Goal: Task Accomplishment & Management: Manage account settings

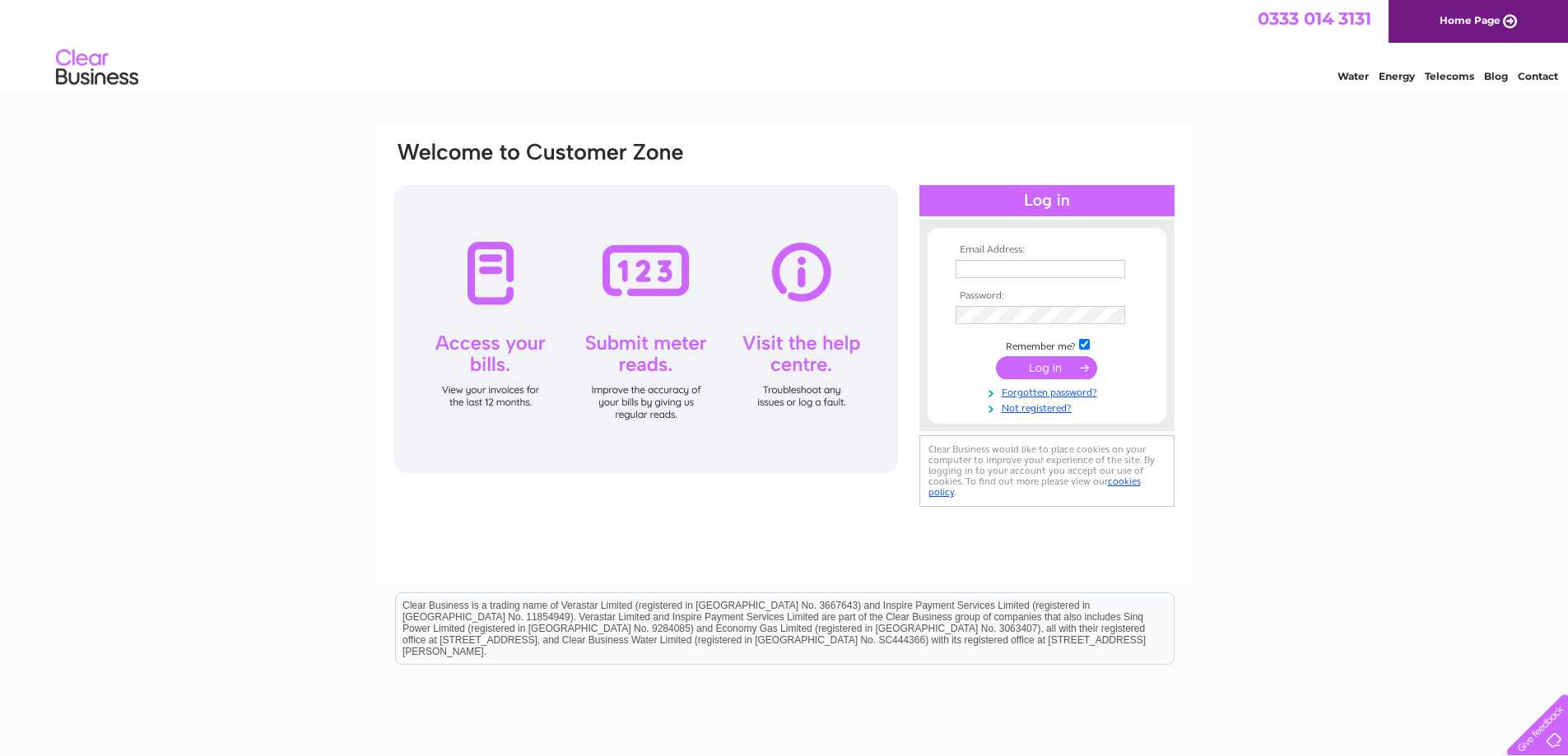
type input "info@courtdesign.co.uk"
click at [1040, 366] on input "submit" at bounding box center [1046, 368] width 101 height 23
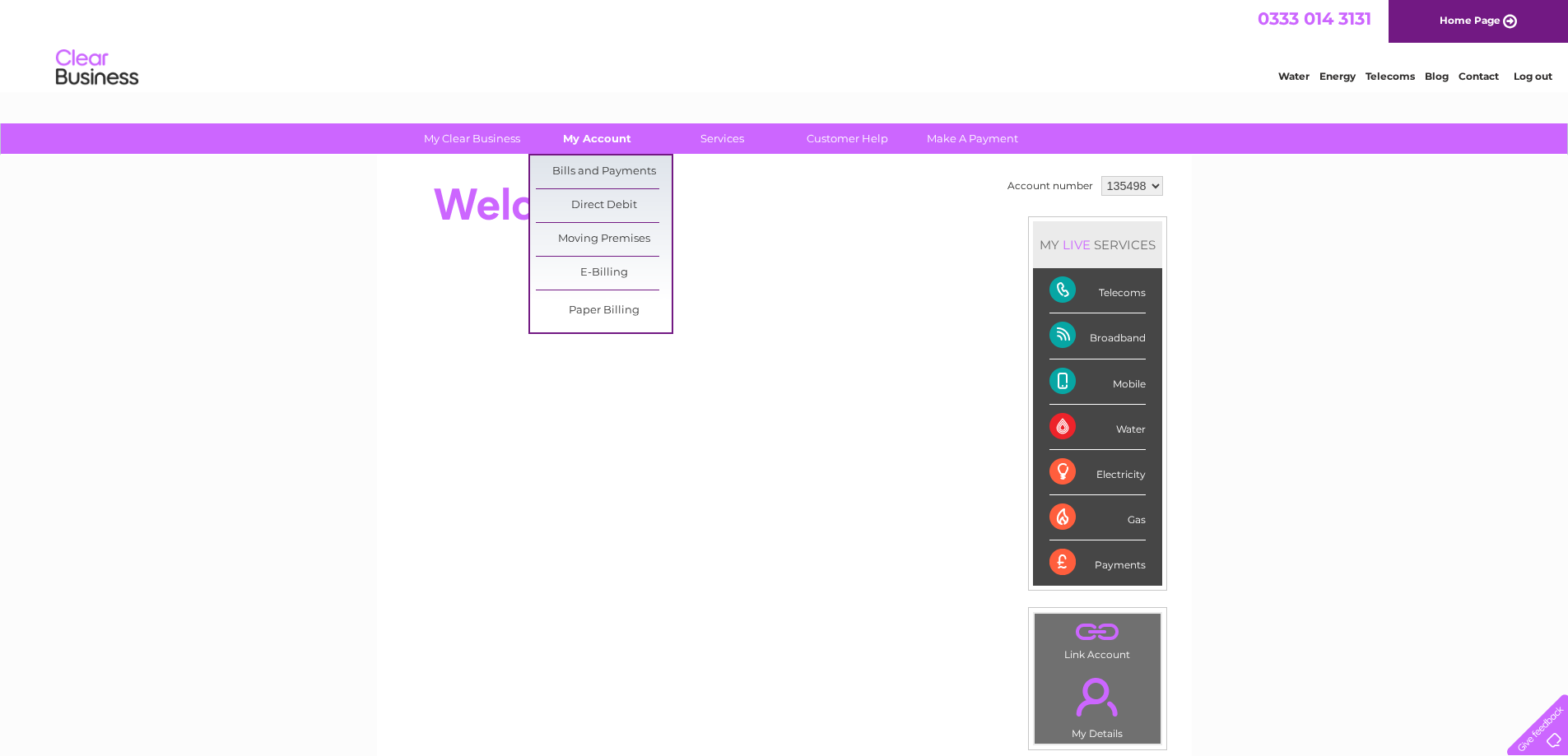
click at [595, 136] on link "My Account" at bounding box center [597, 138] width 136 height 30
click at [593, 175] on link "Bills and Payments" at bounding box center [603, 172] width 136 height 33
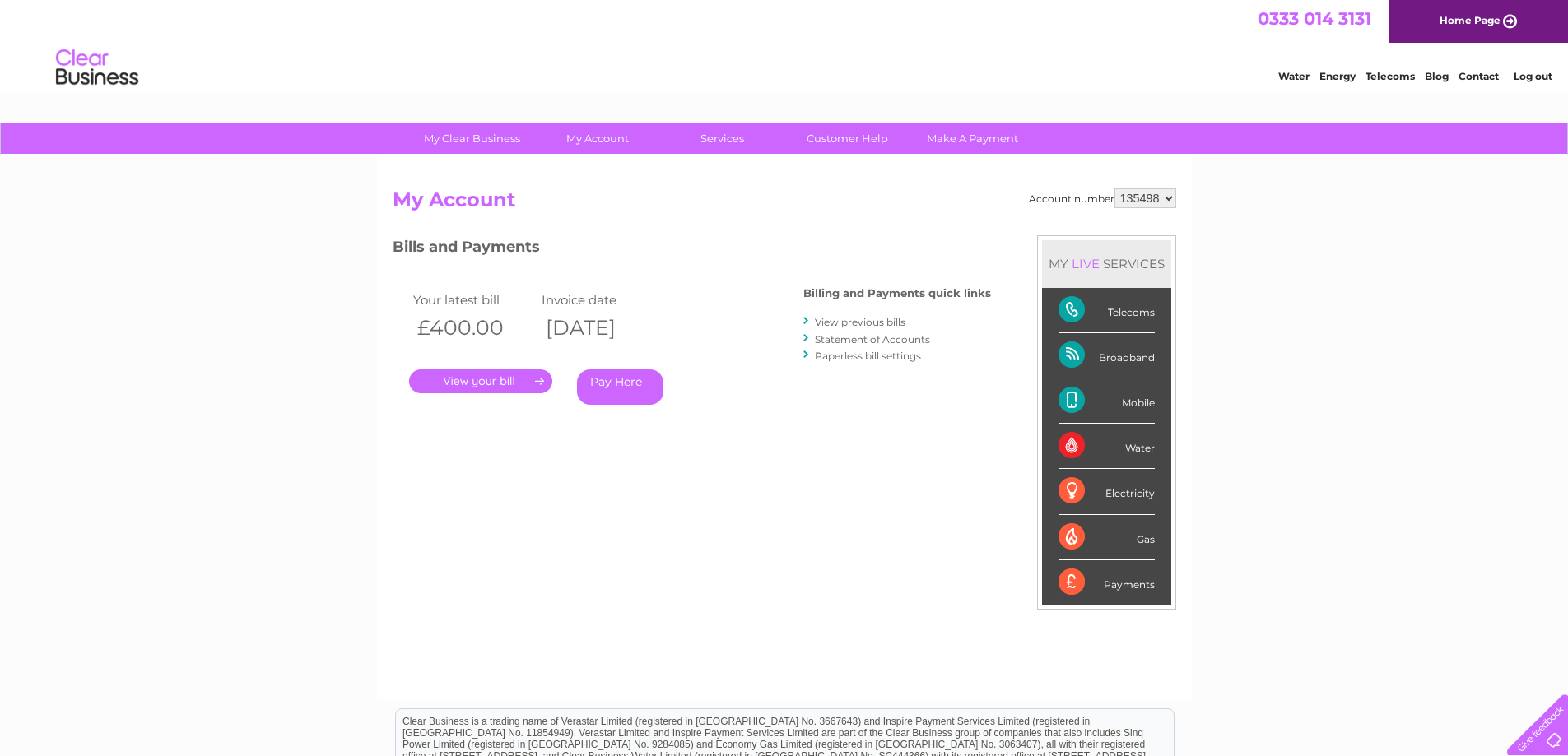
click at [488, 382] on link "." at bounding box center [481, 381] width 144 height 24
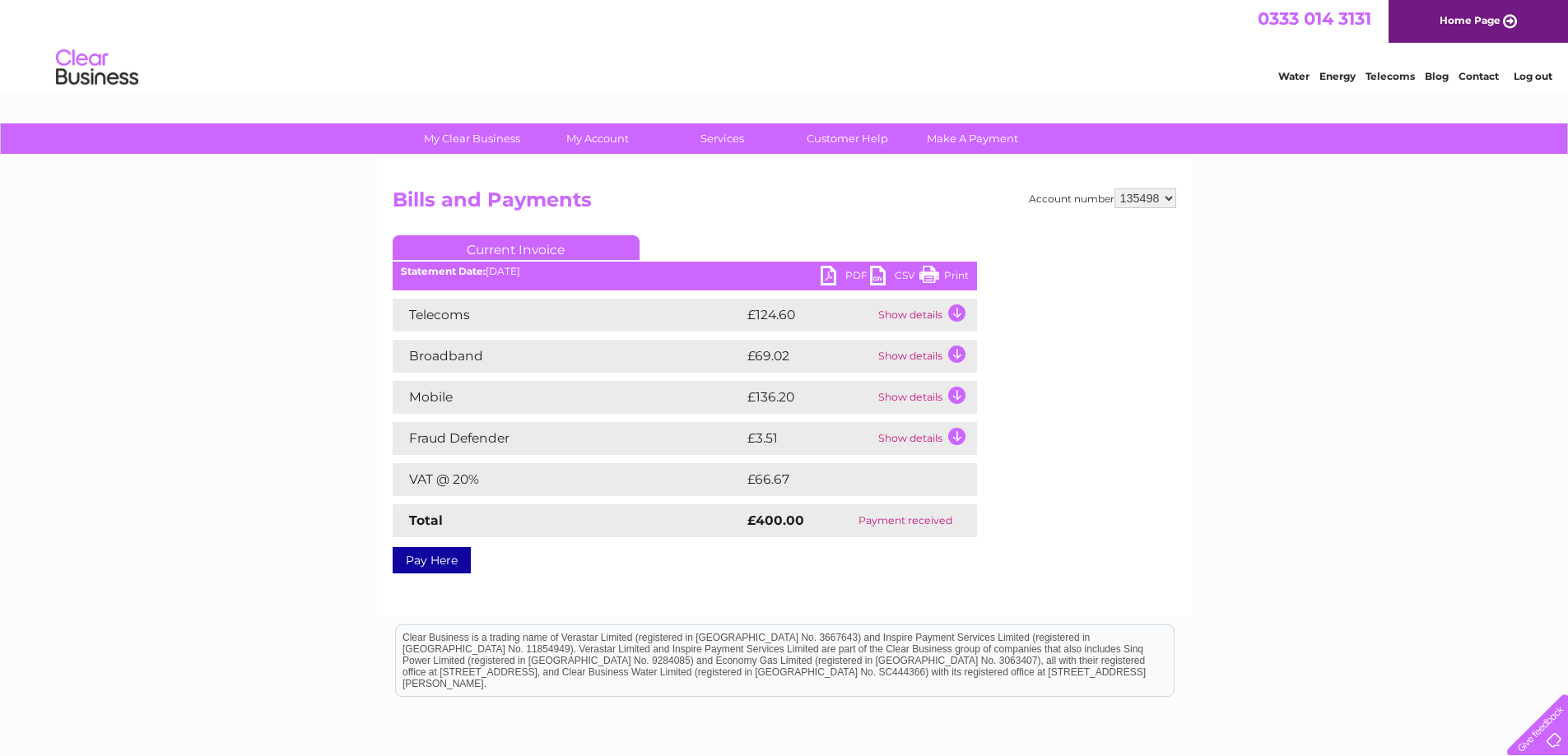
click at [852, 275] on link "PDF" at bounding box center [845, 278] width 49 height 24
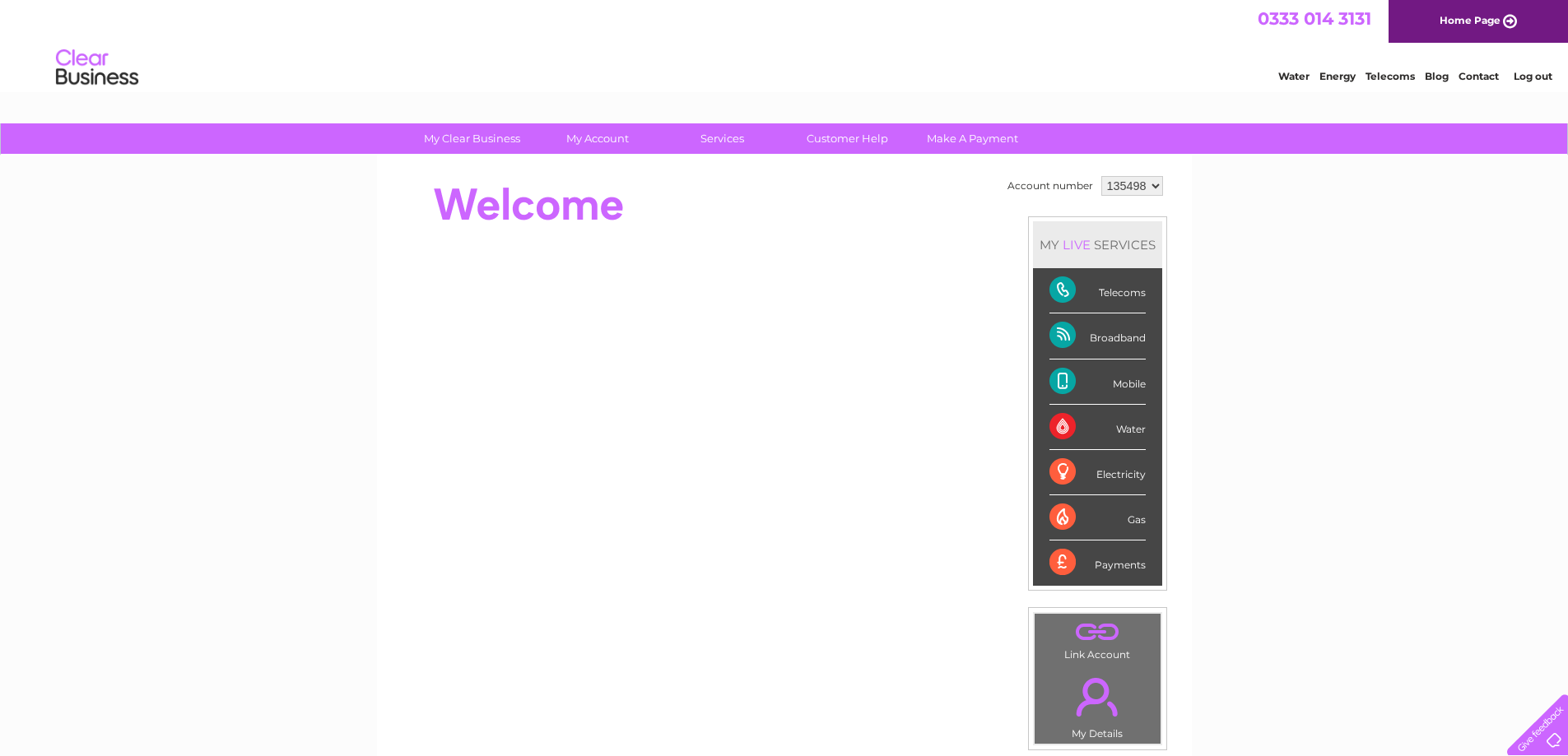
scroll to position [82, 0]
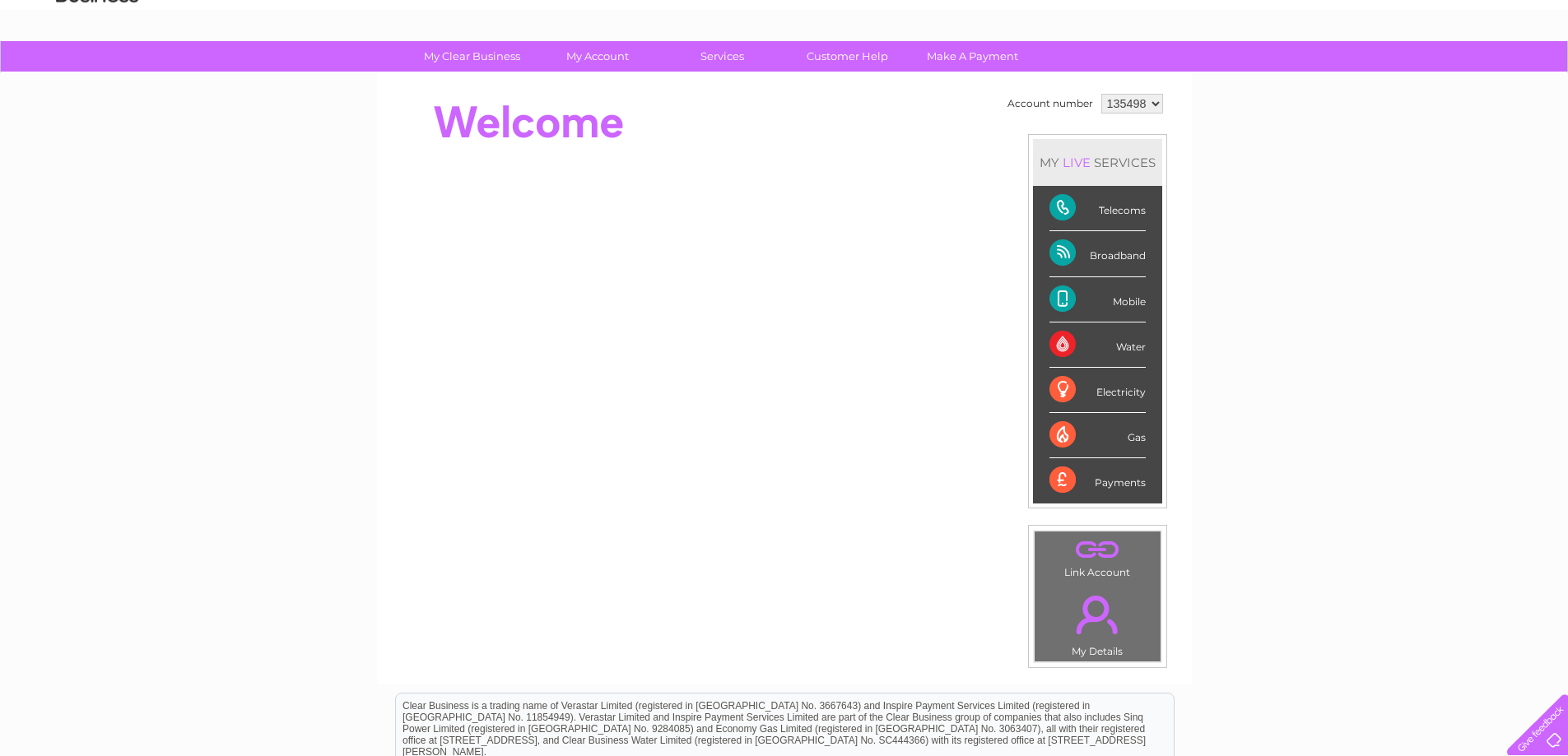
click at [1114, 210] on div "Telecoms" at bounding box center [1097, 208] width 96 height 45
click at [1061, 212] on div "Telecoms" at bounding box center [1097, 208] width 96 height 45
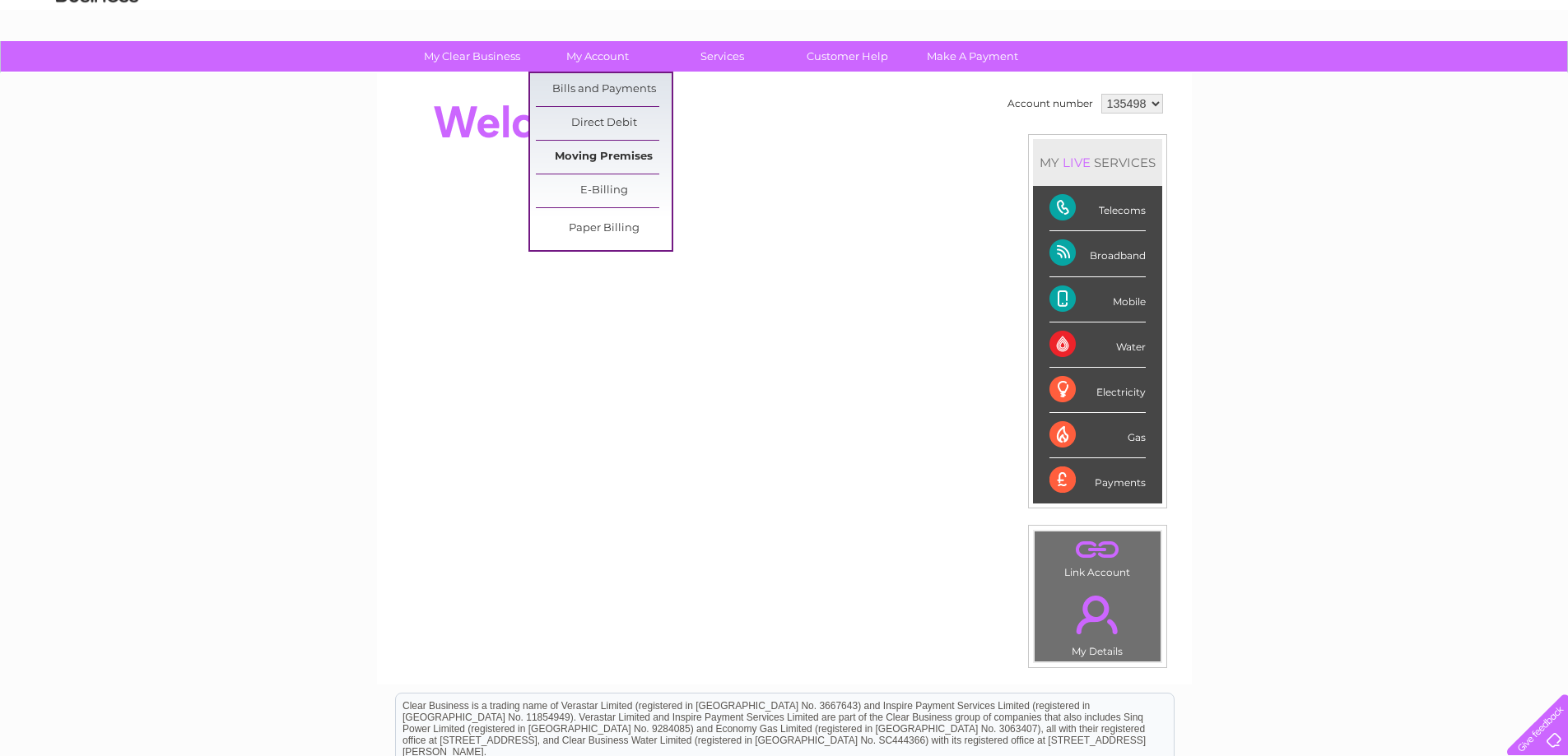
click at [587, 158] on link "Moving Premises" at bounding box center [603, 157] width 136 height 33
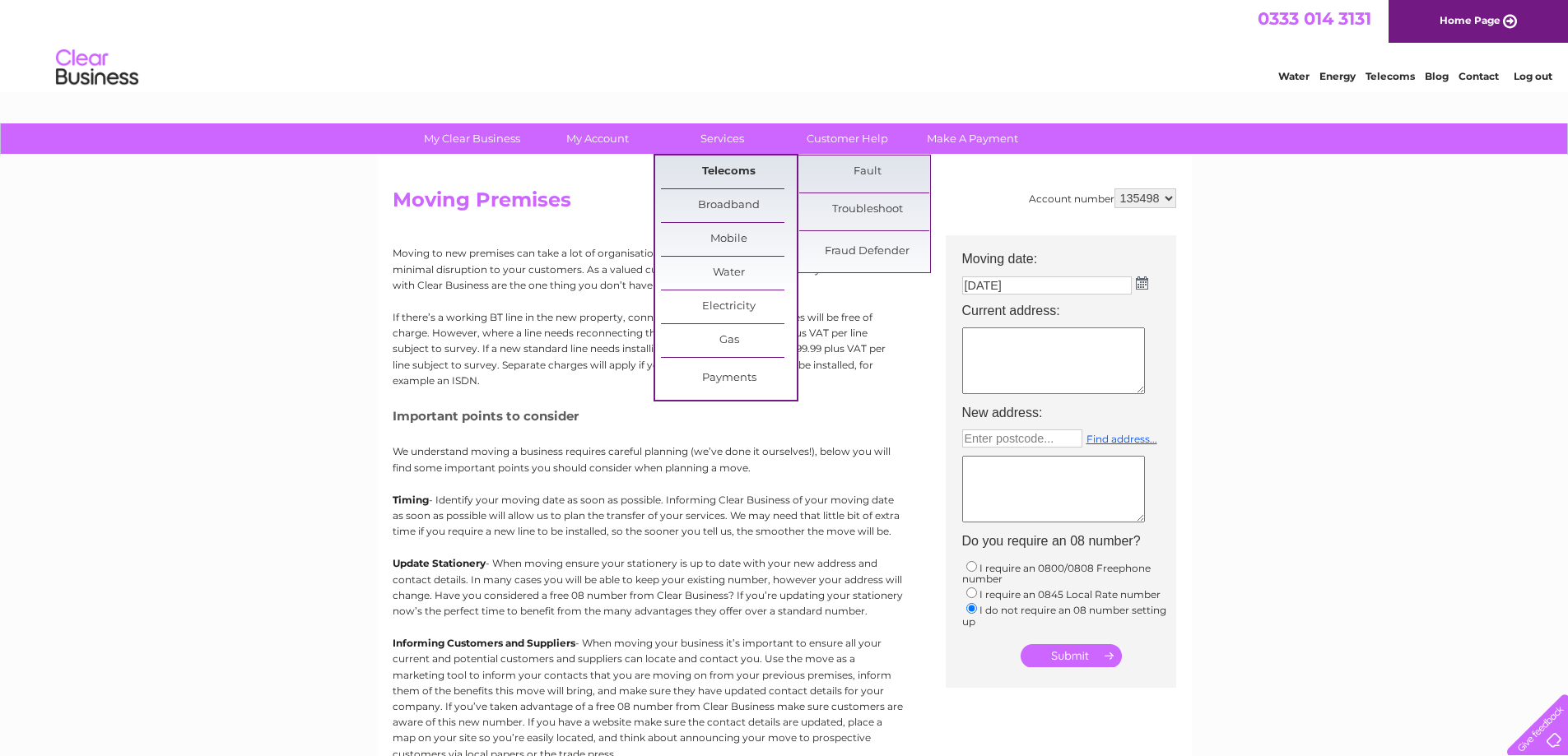
click at [729, 170] on link "Telecoms" at bounding box center [729, 172] width 136 height 33
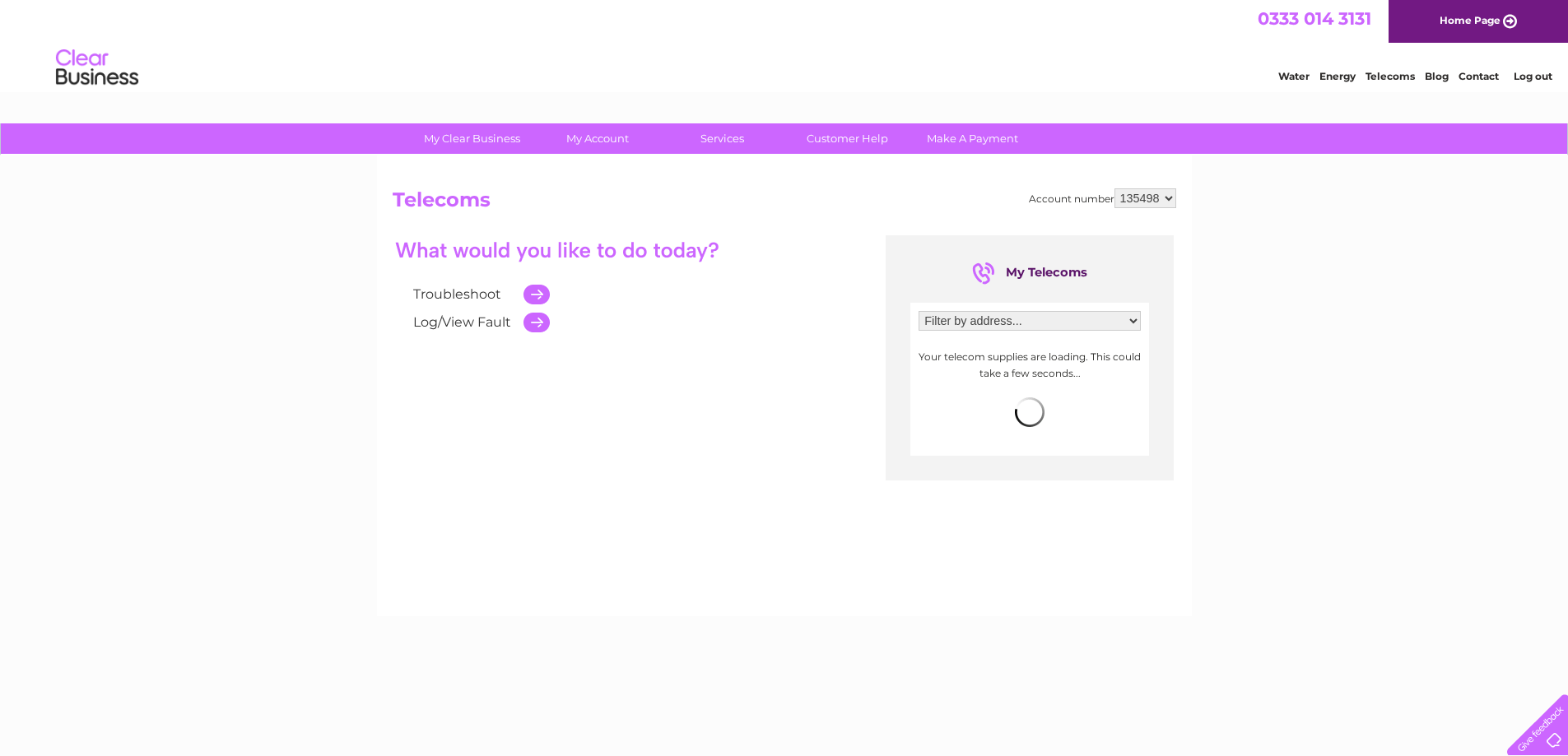
click at [1130, 317] on select "Filter by address... [STREET_ADDRESS] [STREET_ADDRESS] [STREET_ADDRESS]" at bounding box center [1029, 321] width 222 height 20
click at [1302, 270] on div "My Clear Business Login Details My Details My Preferences Link Account My Accou…" at bounding box center [784, 510] width 1568 height 774
click at [827, 137] on link "Customer Help" at bounding box center [847, 138] width 136 height 30
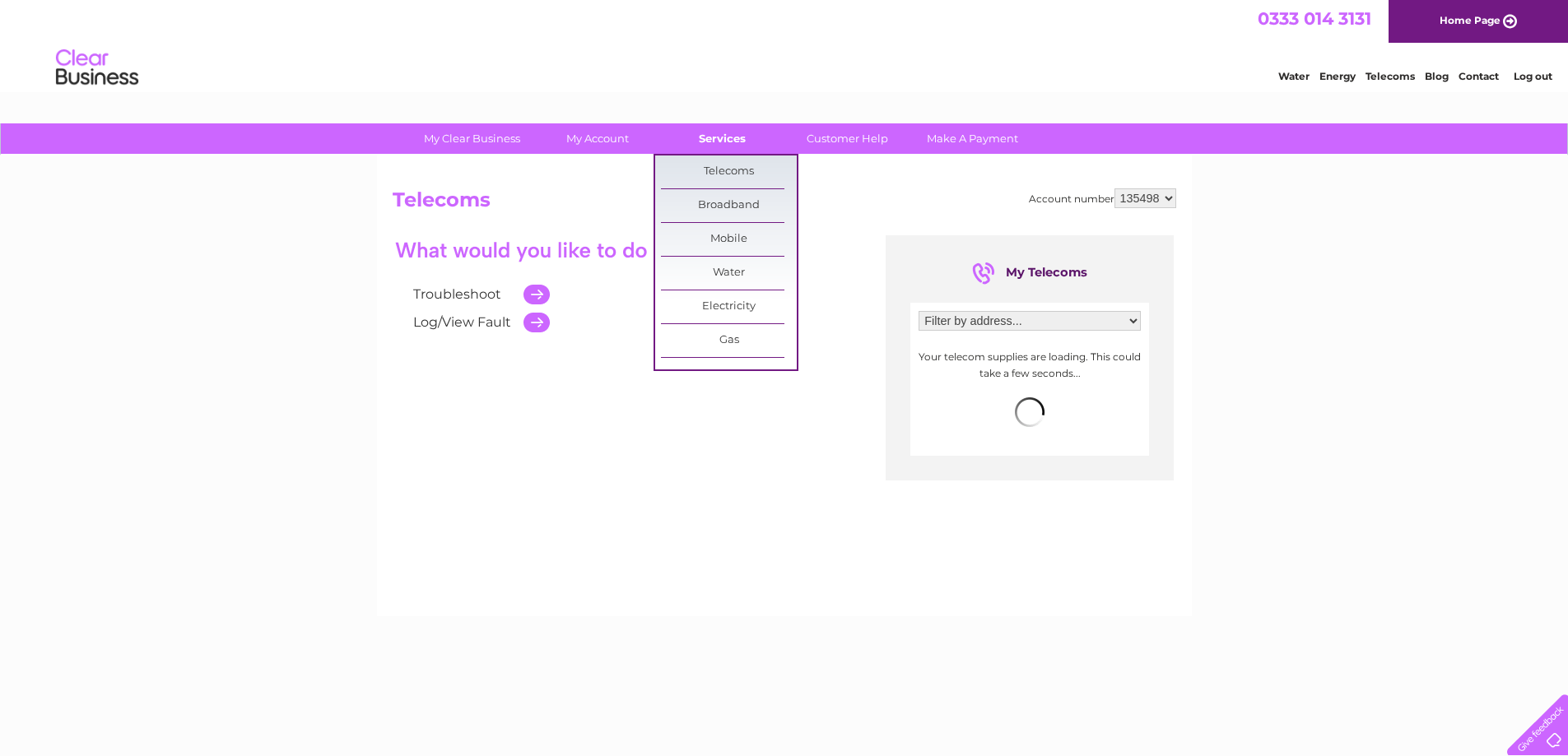
click at [721, 137] on link "Services" at bounding box center [722, 138] width 136 height 30
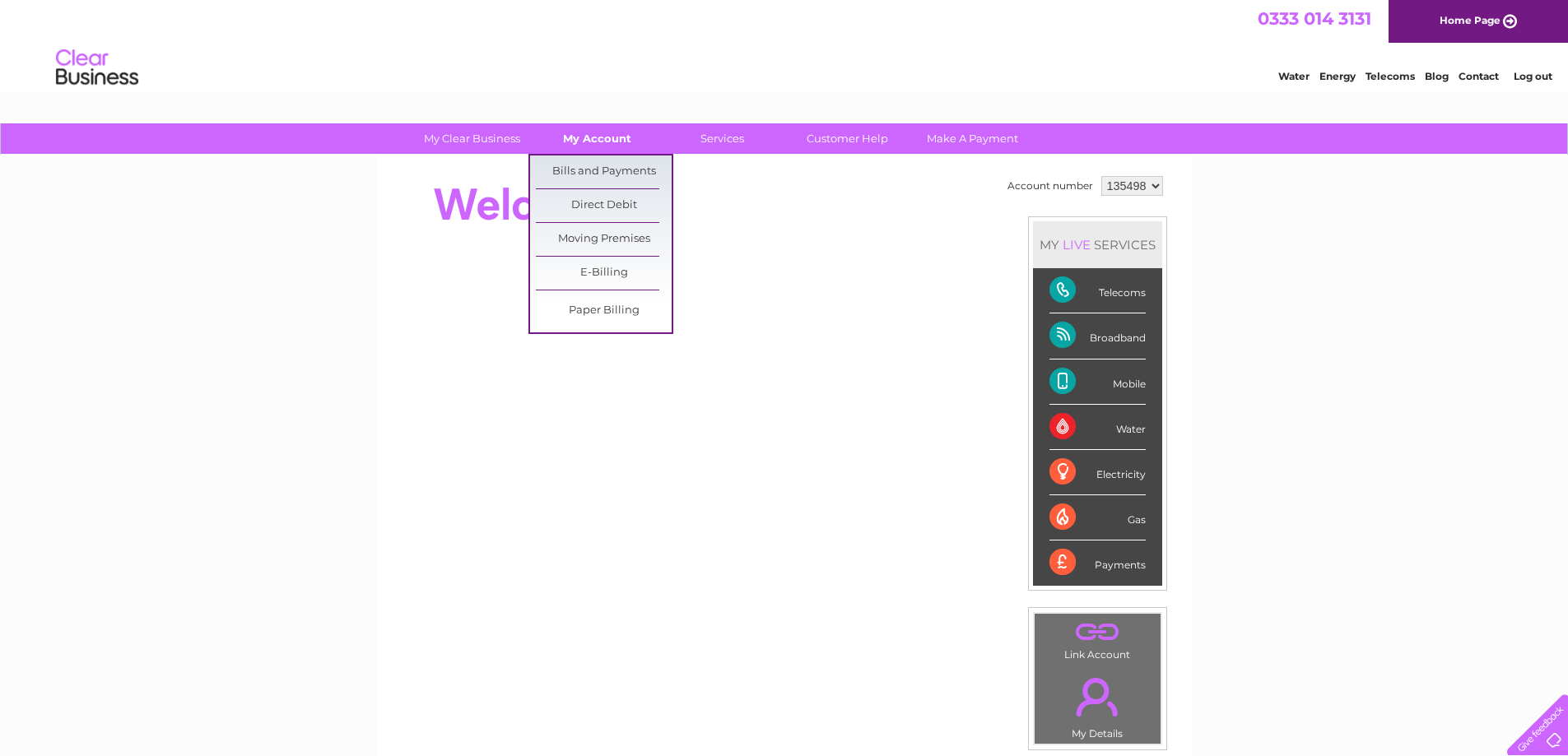
click at [597, 138] on link "My Account" at bounding box center [597, 138] width 136 height 30
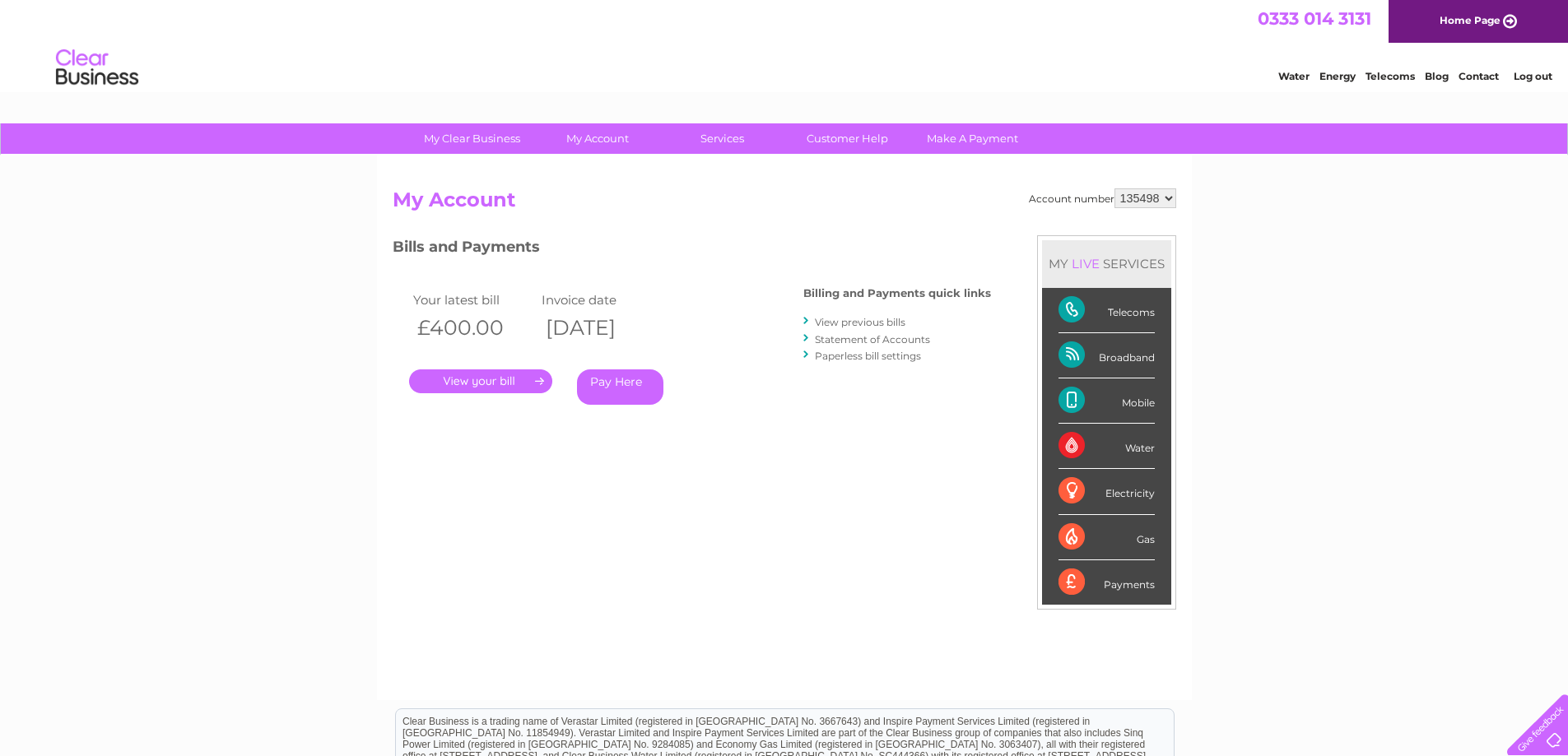
click at [1073, 311] on div "Telecoms" at bounding box center [1106, 311] width 96 height 45
click at [1128, 308] on div "Telecoms" at bounding box center [1106, 311] width 96 height 45
click at [1257, 286] on div "My Clear Business Login Details My Details My Preferences Link Account My Accou…" at bounding box center [784, 553] width 1568 height 858
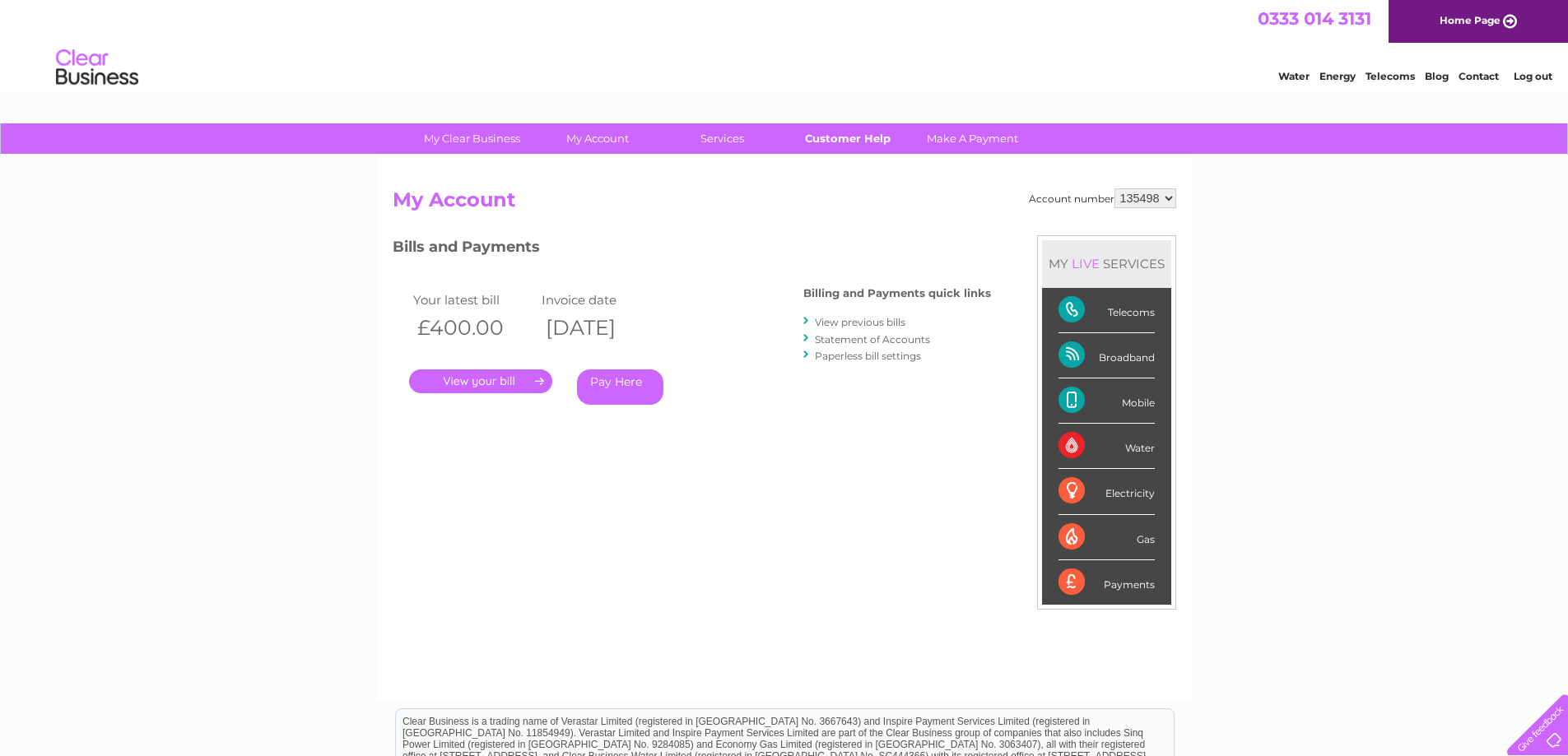
click at [864, 138] on link "Customer Help" at bounding box center [847, 138] width 136 height 30
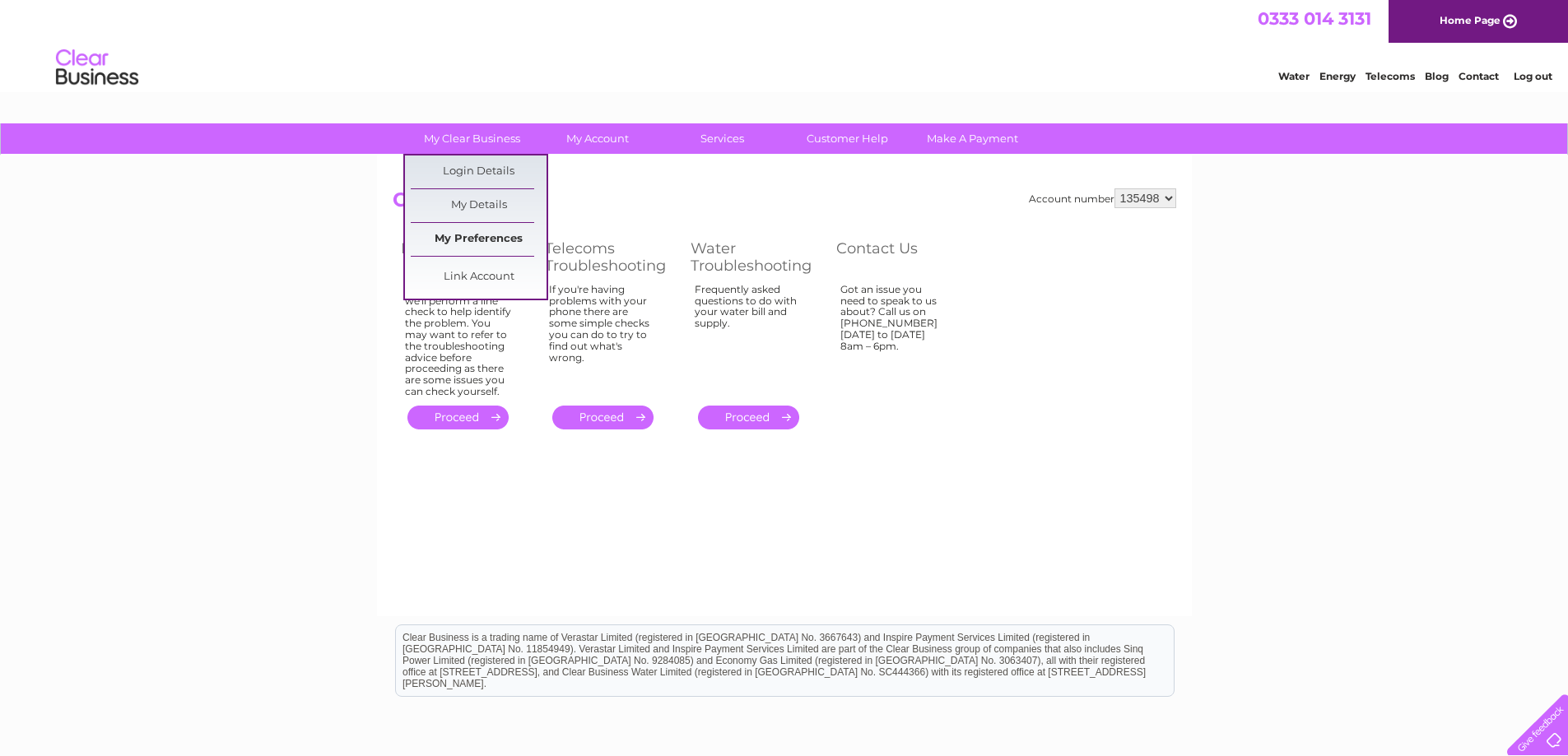
click at [460, 235] on link "My Preferences" at bounding box center [479, 240] width 136 height 33
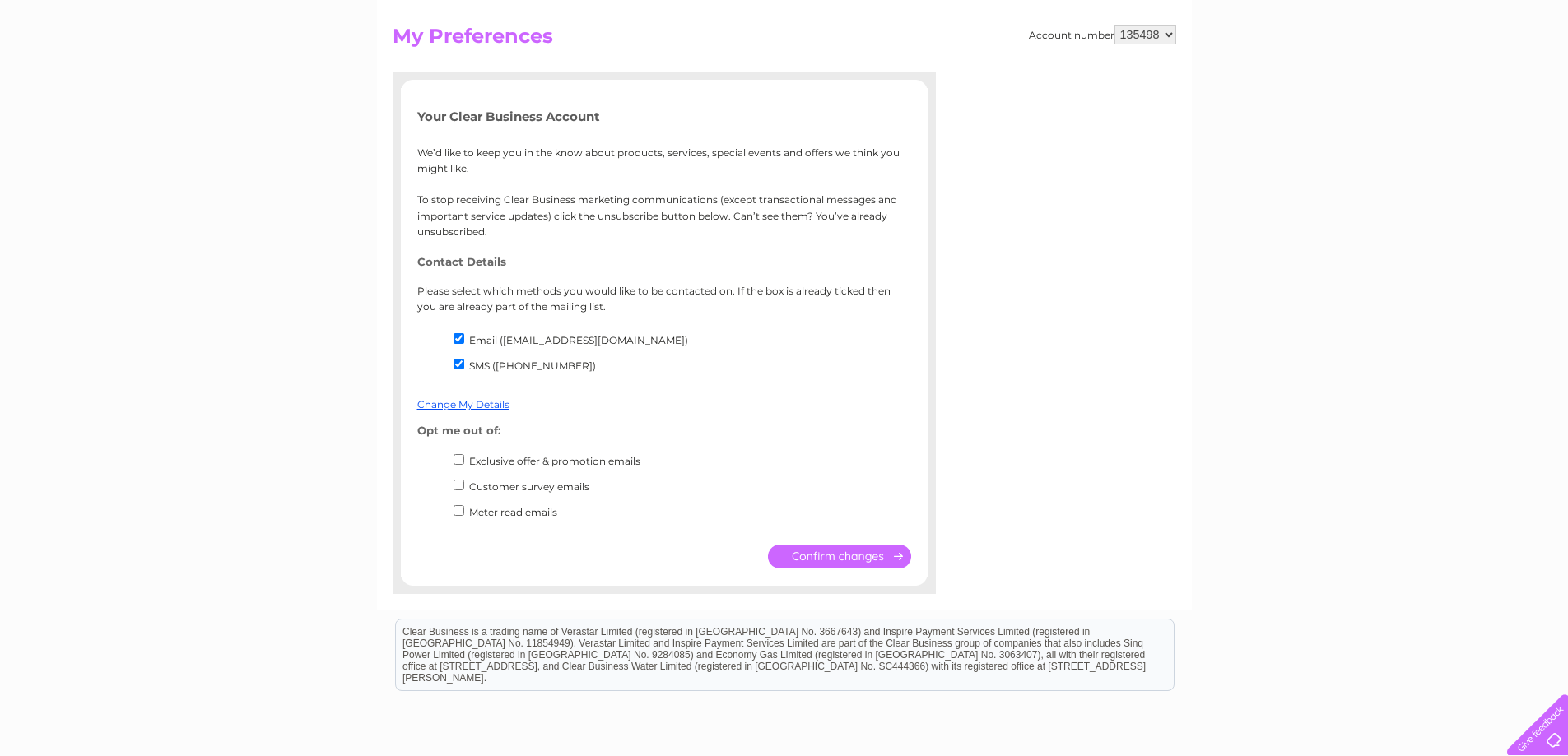
scroll to position [247, 0]
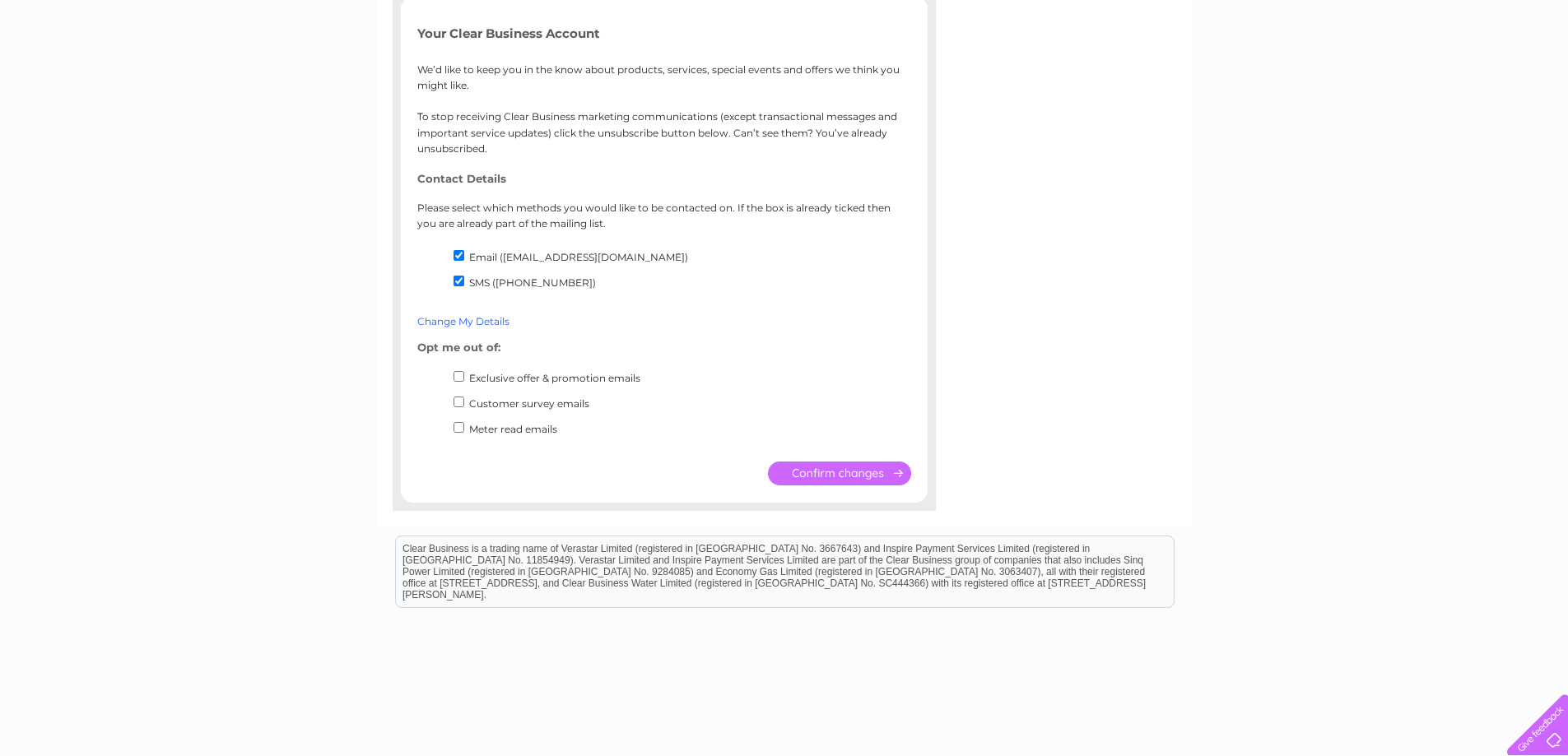
click at [490, 318] on link "Change My Details" at bounding box center [463, 321] width 93 height 12
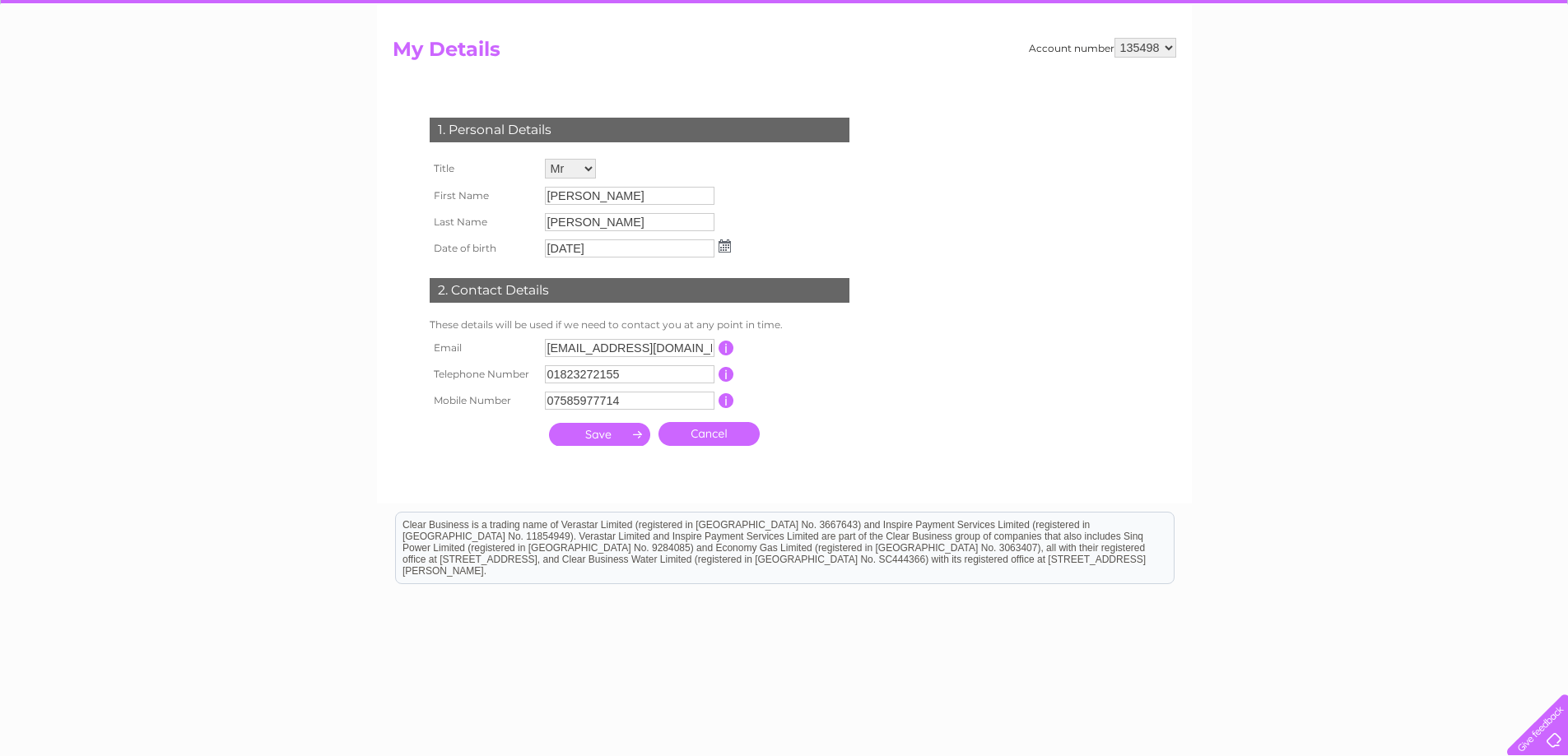
scroll to position [164, 0]
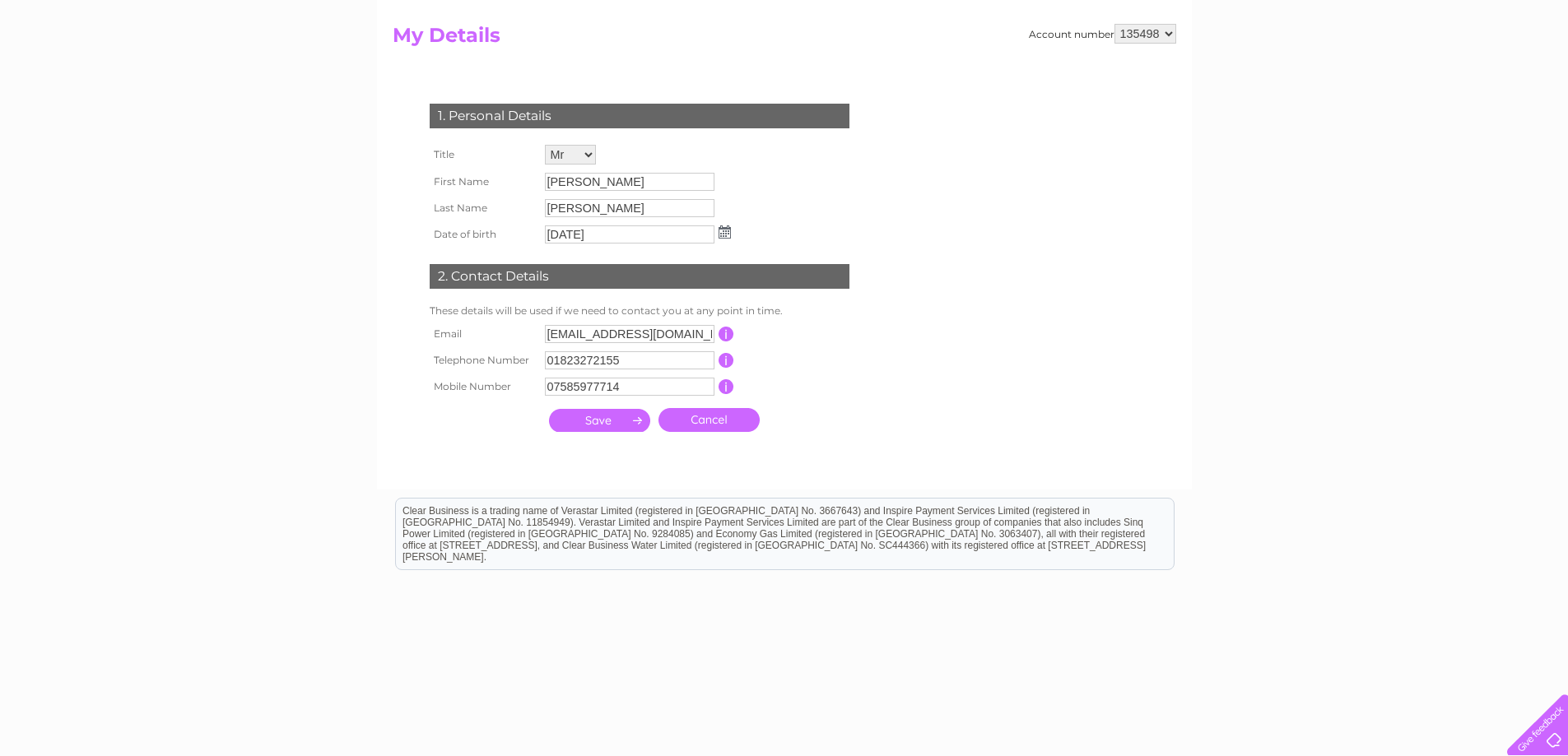
click at [565, 333] on input "[EMAIL_ADDRESS][DOMAIN_NAME]" at bounding box center [630, 334] width 170 height 18
click at [701, 330] on input "info@courtdesign.co.uk" at bounding box center [631, 335] width 171 height 20
click at [897, 463] on form "Account number 135498 My Details 1. Personal Details Title Mr Mrs Ms Miss Dr Re…" at bounding box center [785, 249] width 784 height 451
click at [683, 331] on input "info@courtdesign.co.uk" at bounding box center [631, 335] width 171 height 20
type input "i"
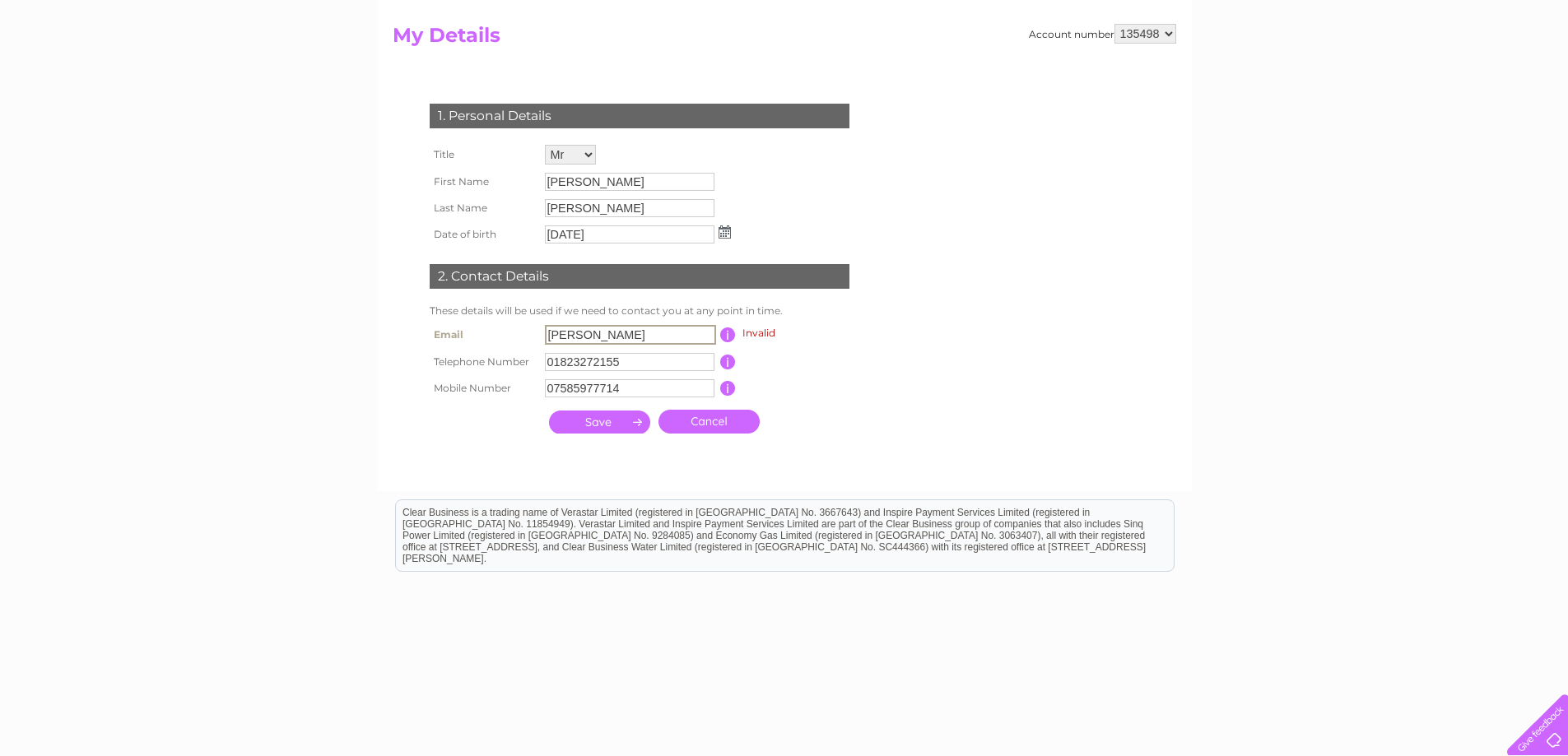
type input "andrewhayes@courtdesign.co.uk"
click at [588, 428] on input "submit" at bounding box center [599, 422] width 101 height 23
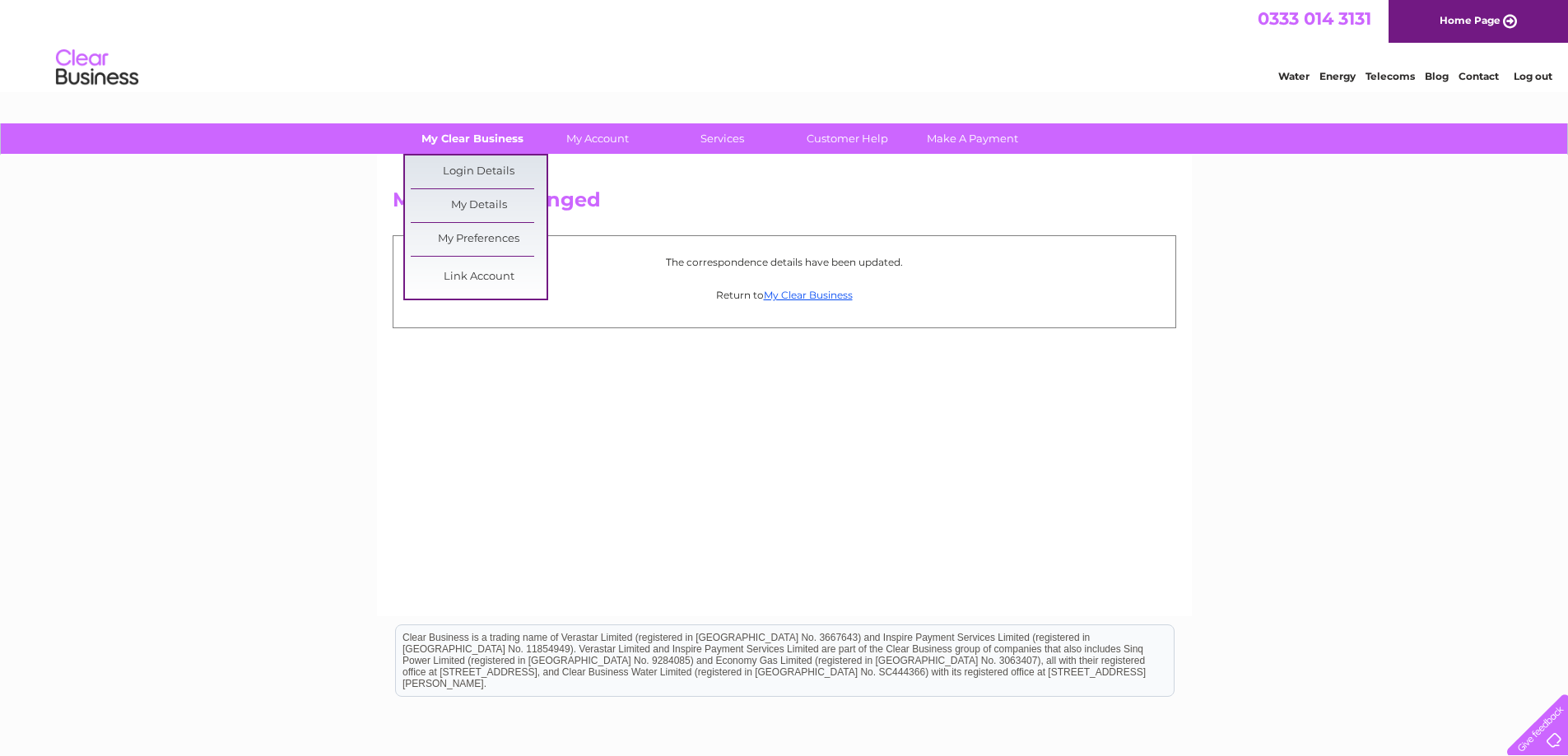
click at [493, 137] on link "My Clear Business" at bounding box center [472, 138] width 136 height 30
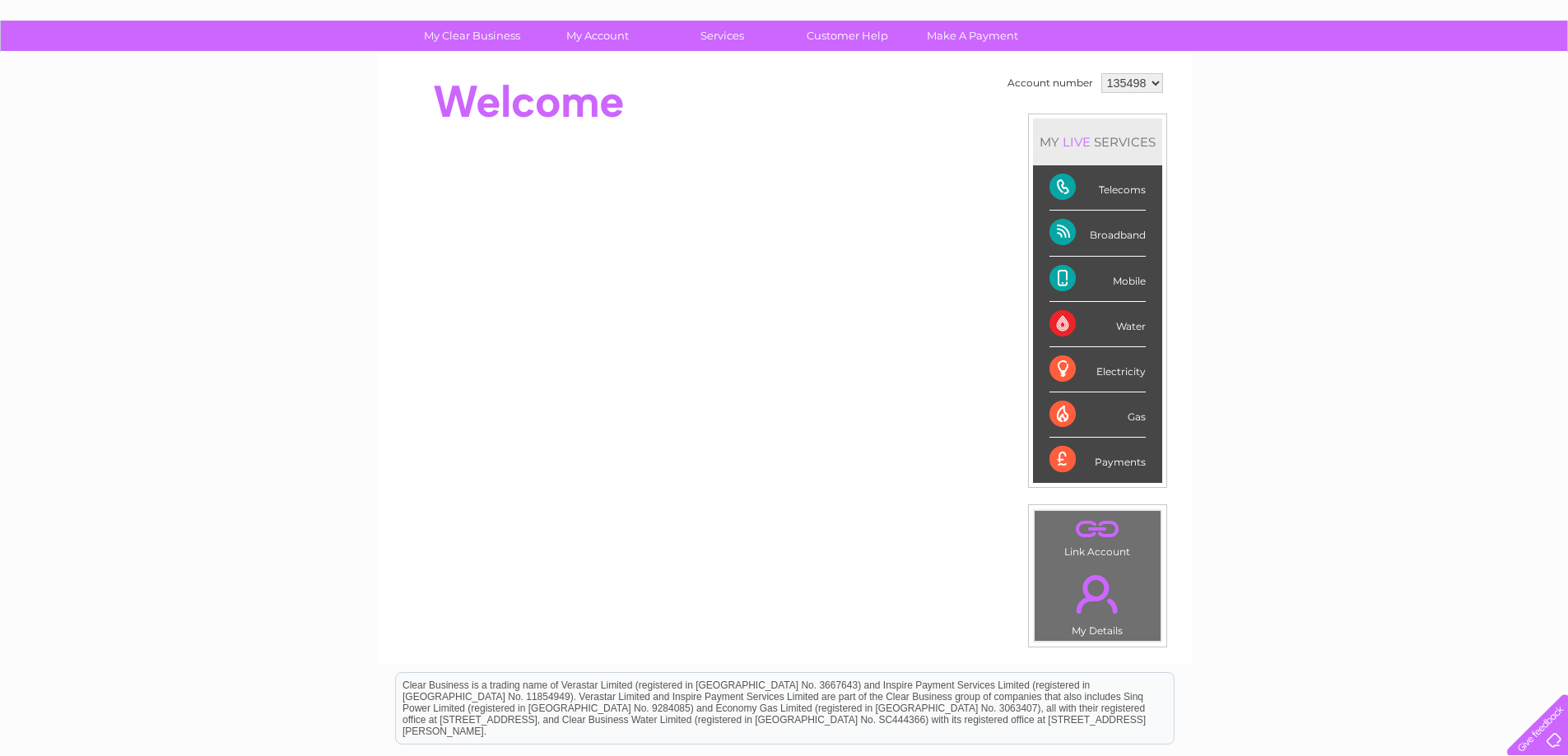
scroll to position [82, 0]
